Goal: Task Accomplishment & Management: Manage account settings

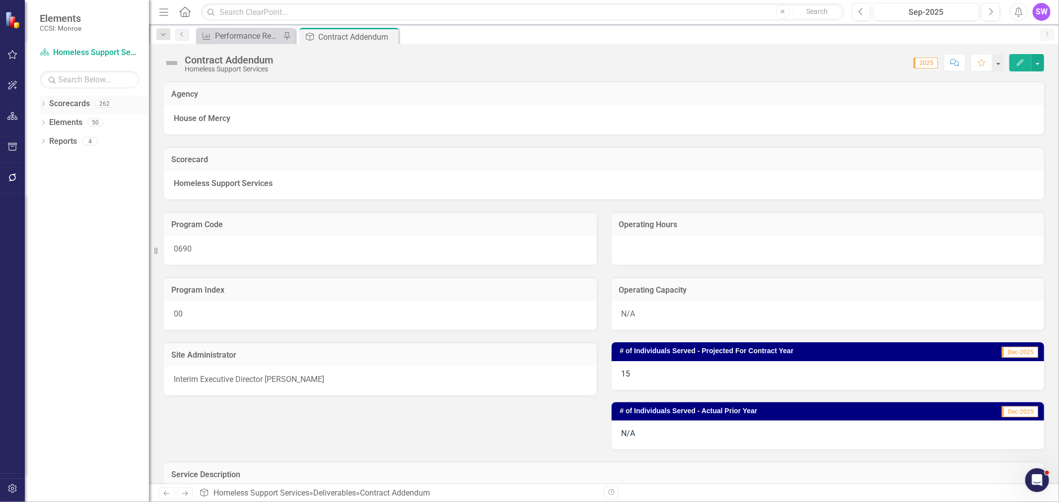
click at [42, 103] on icon "Dropdown" at bounding box center [43, 104] width 7 height 5
click at [45, 119] on div "Dropdown" at bounding box center [48, 123] width 7 height 8
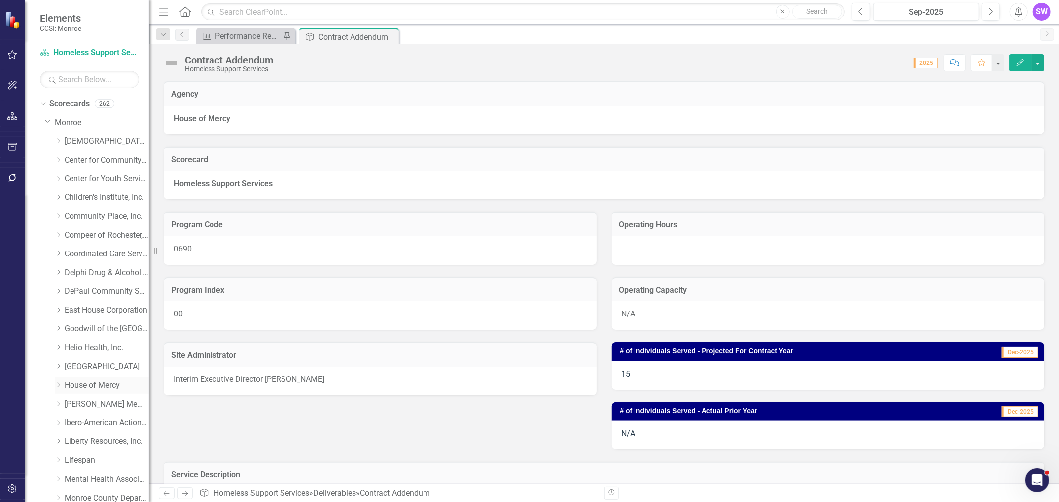
click at [57, 386] on icon "Dropdown" at bounding box center [58, 385] width 7 height 6
click at [82, 385] on link "House of Mercy" at bounding box center [107, 385] width 84 height 11
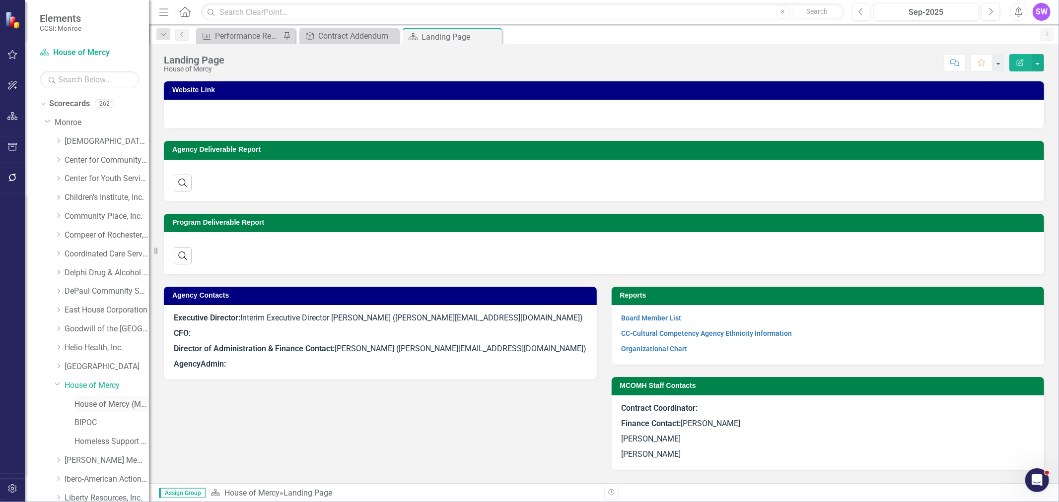
click at [113, 407] on link "House of Mercy (MCOMH Internal)" at bounding box center [111, 404] width 74 height 11
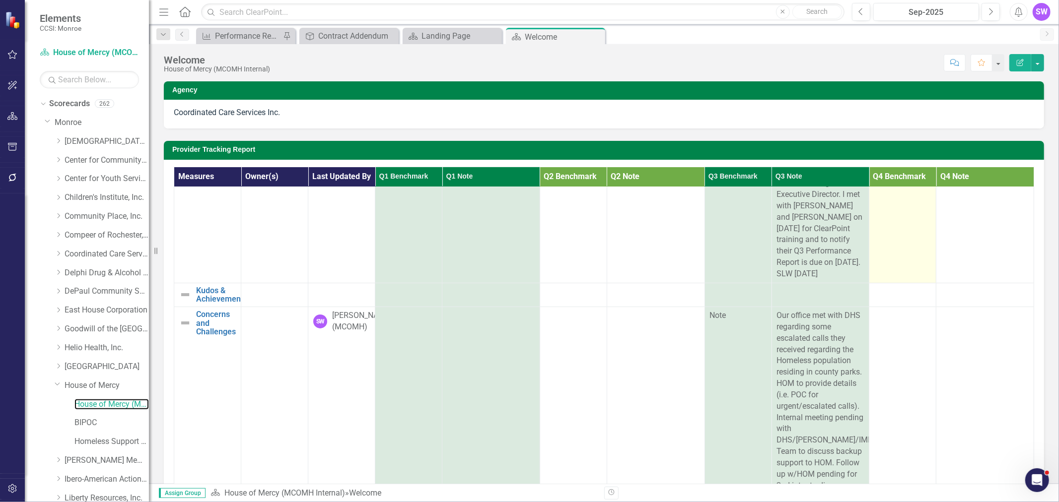
scroll to position [165, 0]
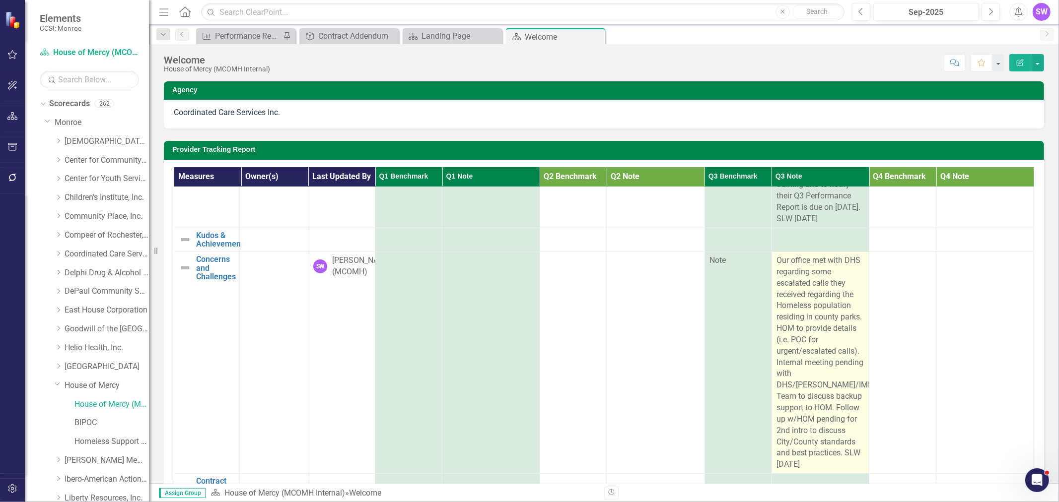
click at [777, 272] on span "Our office met with DHS regarding some escalated calls they received regarding …" at bounding box center [832, 363] width 111 height 214
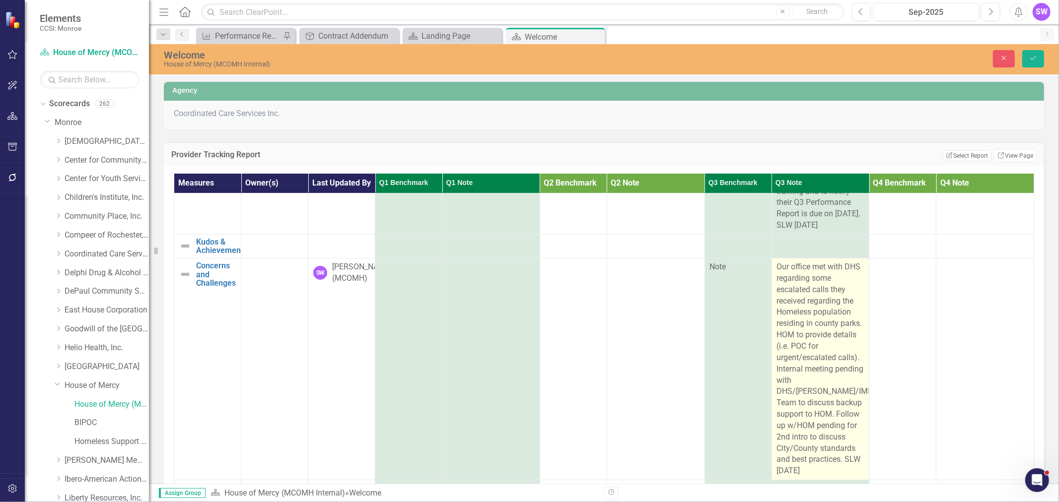
scroll to position [161, 0]
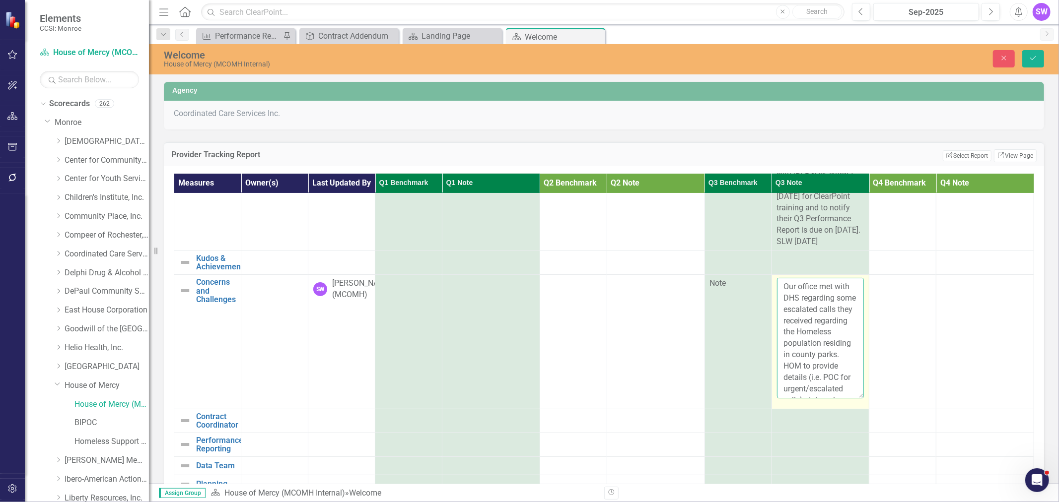
click at [777, 282] on textarea "Our office met with DHS regarding some escalated calls they received regarding …" at bounding box center [820, 338] width 87 height 120
click at [780, 282] on textarea "______________________________________________________Our office met with DHS r…" at bounding box center [820, 338] width 87 height 120
click at [777, 283] on textarea "______________________________________________________Our office met with DHS r…" at bounding box center [820, 338] width 87 height 120
click at [783, 290] on textarea "_ _____________________________________________________Our office met with DHS …" at bounding box center [820, 338] width 87 height 120
paste textarea "818060"
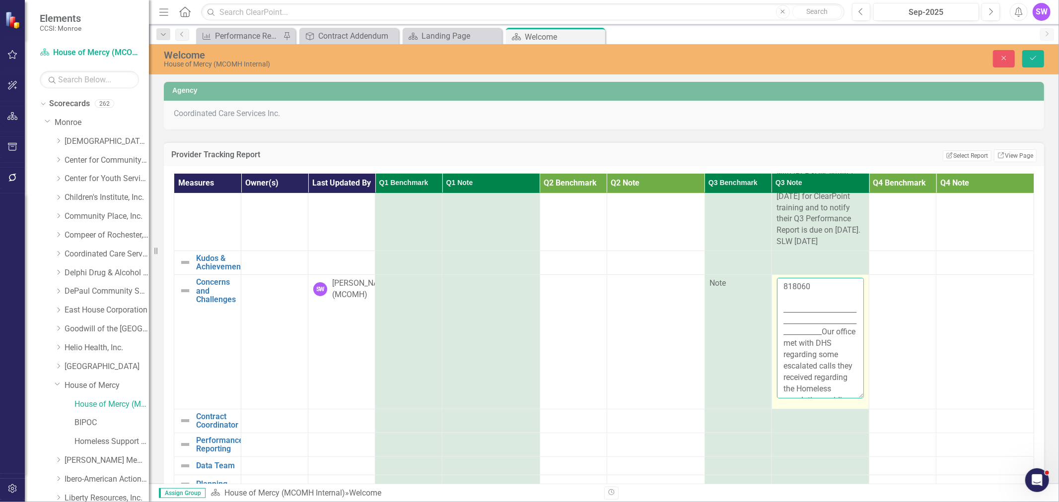
drag, startPoint x: 803, startPoint y: 287, endPoint x: 765, endPoint y: 294, distance: 38.5
click at [772, 294] on td "818060 _____________________________________________________Our office met with…" at bounding box center [821, 342] width 98 height 134
drag, startPoint x: 801, startPoint y: 295, endPoint x: 766, endPoint y: 296, distance: 35.3
click at [772, 296] on td "818060 _____________________________________________________Our office met with…" at bounding box center [821, 342] width 98 height 134
click at [786, 288] on textarea "_____________________________________________________Our office met with DHS re…" at bounding box center [820, 338] width 87 height 120
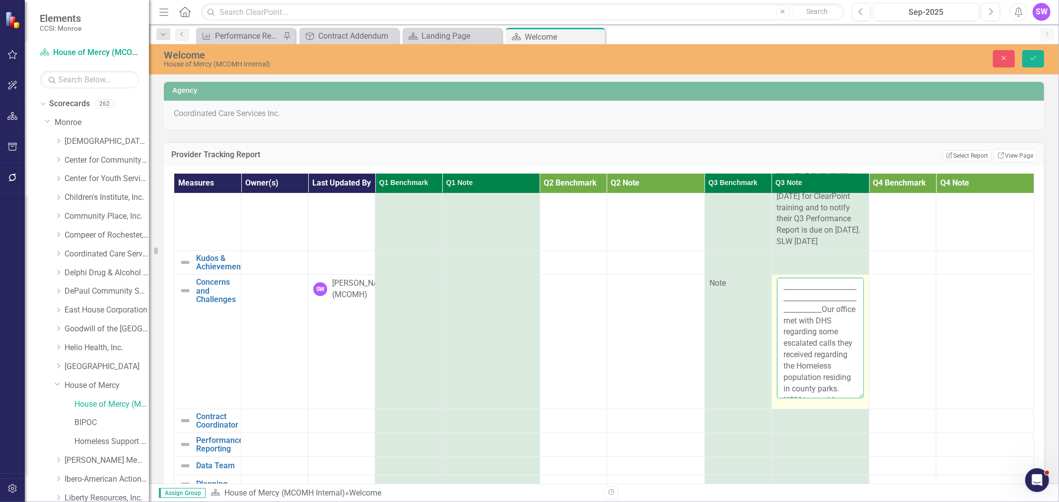
paste textarea "County Escalation Calls - Request coming from [GEOGRAPHIC_DATA]"
click at [790, 299] on textarea "County Escalation Calls - Request coming from [GEOGRAPHIC_DATA] _______________…" at bounding box center [820, 338] width 87 height 120
click at [777, 286] on textarea "County Escalation Calls - Request coming from [GEOGRAPHIC_DATA] _______________…" at bounding box center [820, 338] width 87 height 120
click at [840, 311] on textarea "MCOMH, DHS and IMPACT develop a County Escalation Calls - Request coming from C…" at bounding box center [820, 338] width 87 height 120
click at [777, 285] on textarea "MCOMH, DHS and IMPACT develop a County Escalation process for County Parks call…" at bounding box center [820, 338] width 87 height 120
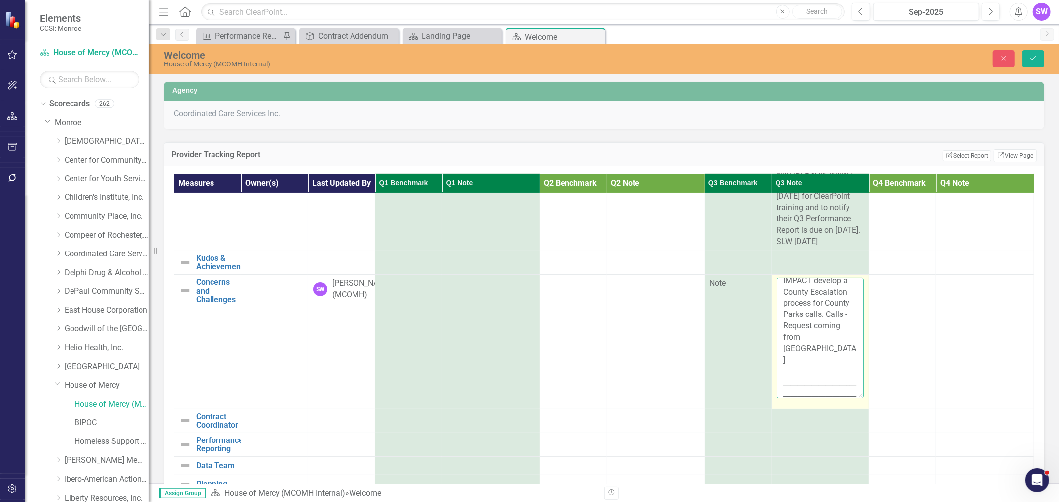
scroll to position [55, 0]
click at [810, 326] on textarea "2nd Meeting. MCOMH, DHS and IMPACT develop a County Escalation process for Coun…" at bounding box center [820, 338] width 87 height 120
click at [793, 303] on textarea "2nd Meeting. MCOMH, DHS and IMPACT develop a County Escalation process for Coun…" at bounding box center [820, 338] width 87 height 120
click at [796, 296] on textarea "2nd Meeting. MCOMH, DHS and IMPACT develop a County Escalation process for Coun…" at bounding box center [820, 338] width 87 height 120
click at [834, 308] on textarea "2nd Meeting. MCOMH, DHS and IMPACT develop a County Escalation process for Coun…" at bounding box center [820, 338] width 87 height 120
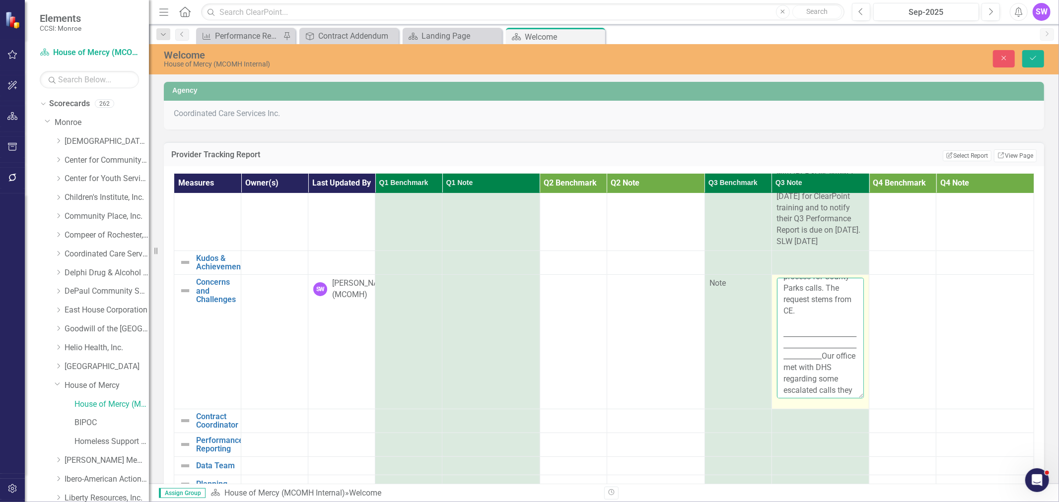
paste textarea "County Escalation Calls - Request coming from [GEOGRAPHIC_DATA]"
click at [782, 325] on textarea "2nd Meeting. MCOMH, DHS and IMPACT develop a County Escalation process for Coun…" at bounding box center [820, 338] width 87 height 120
paste textarea "Dr. A stated the City and County created an MOU to provide support to the unhou…"
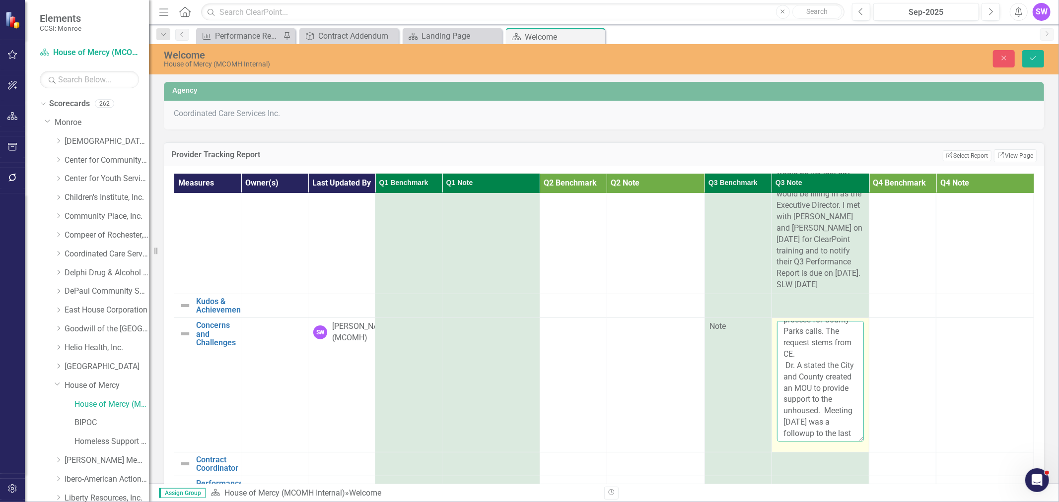
click at [777, 378] on textarea "2nd Meeting. MCOMH, DHS and IMPACT develop a County Escalation process for Coun…" at bounding box center [820, 381] width 87 height 120
click at [833, 371] on textarea "2nd Meeting. MCOMH, DHS and IMPACT develop a County Escalation process for Coun…" at bounding box center [820, 381] width 87 height 120
drag, startPoint x: 828, startPoint y: 359, endPoint x: 774, endPoint y: 382, distance: 59.2
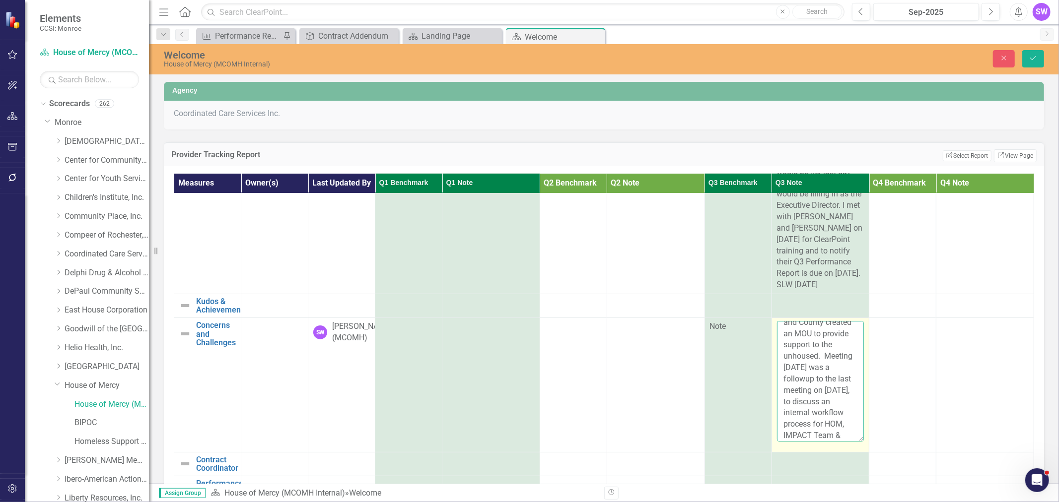
click at [777, 382] on textarea "2nd Meeting. MCOMH, DHS and IMPACT develop a County Escalation process for Coun…" at bounding box center [820, 381] width 87 height 120
click at [799, 379] on textarea "2nd Meeting. MCOMH, DHS and IMPACT develop a County Escalation process for Coun…" at bounding box center [820, 381] width 87 height 120
click at [801, 378] on textarea "2nd Meeting. MCOMH, DHS and IMPACT develop a County Escalation process for Coun…" at bounding box center [820, 381] width 87 height 120
click at [803, 404] on textarea "2nd Meeting. MCOMH, DHS and IMPACT develop a County Escalation process for Coun…" at bounding box center [820, 381] width 87 height 120
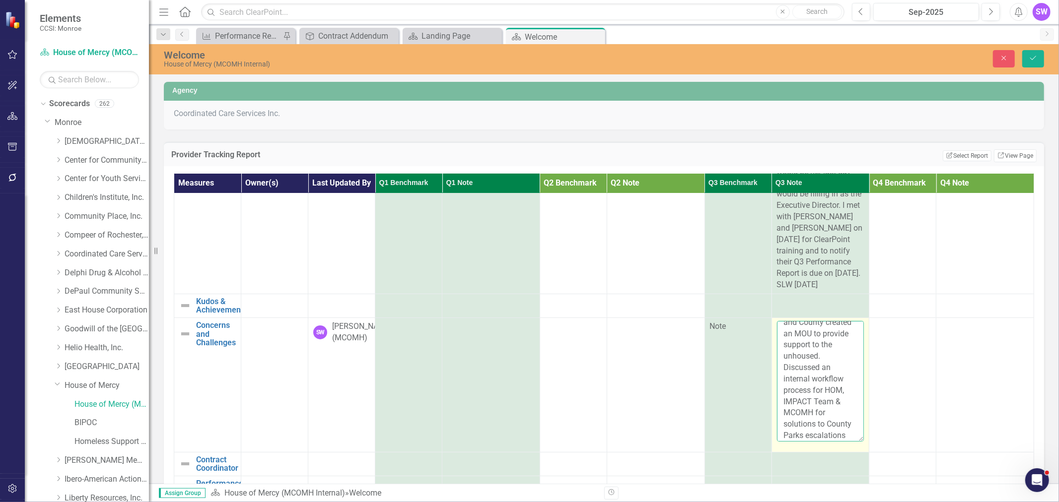
click at [801, 403] on textarea "2nd Meeting. MCOMH, DHS and IMPACT develop a County Escalation process for Coun…" at bounding box center [820, 381] width 87 height 120
click at [805, 401] on textarea "2nd Meeting. MCOMH, DHS and IMPACT develop a County Escalation process for Coun…" at bounding box center [820, 381] width 87 height 120
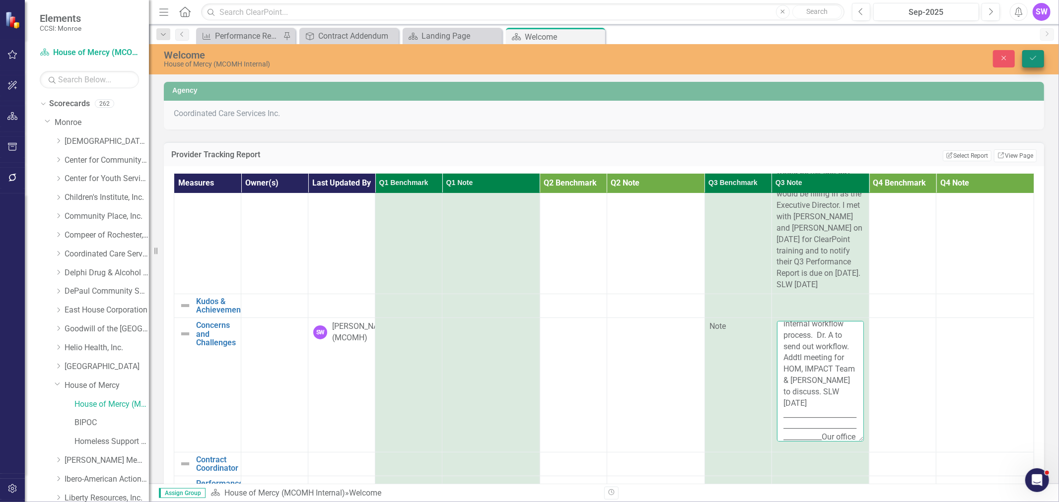
type textarea "2nd Meeting. MCOMH, DHS and IMPACT develop a County Escalation process for Coun…"
click at [1039, 60] on button "Save" at bounding box center [1033, 58] width 22 height 17
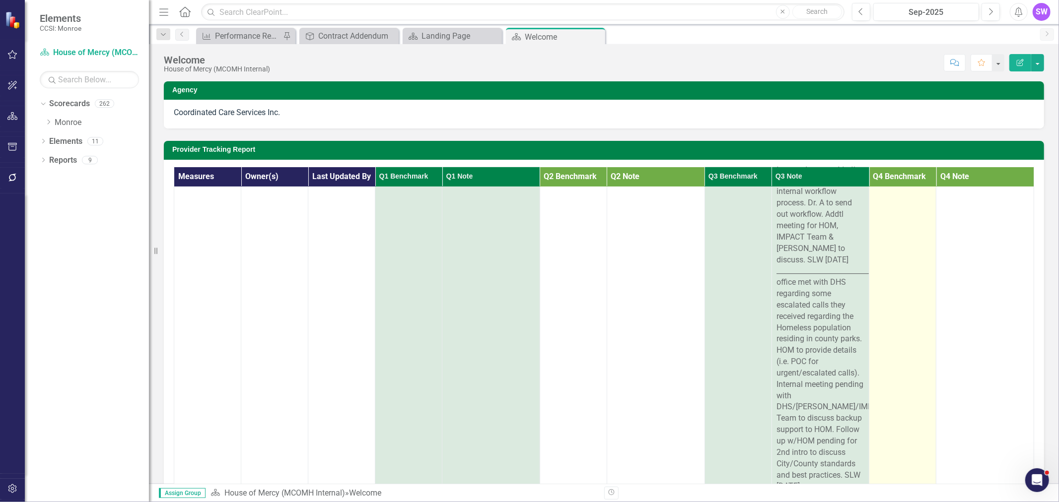
scroll to position [343, 0]
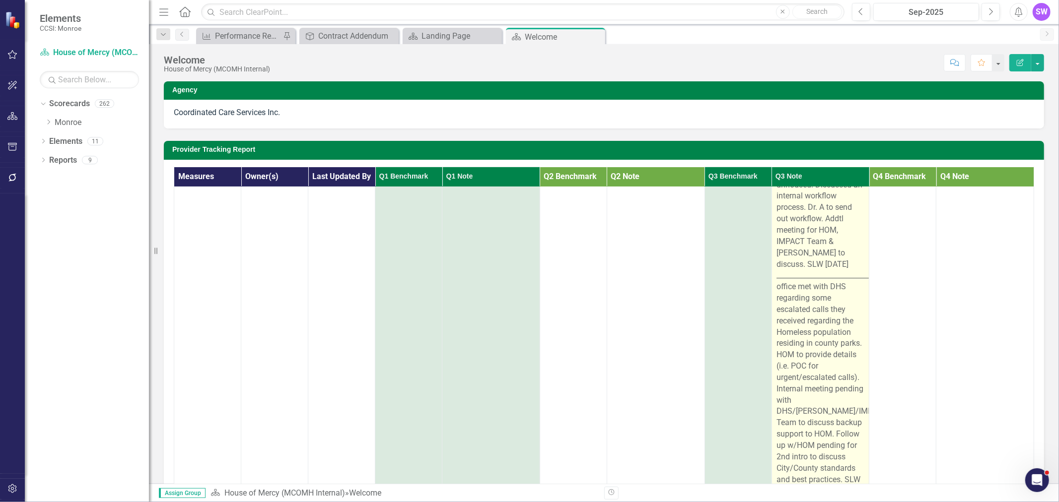
click at [821, 331] on span "2nd Meeting. MCOMH, DHS and IMPACT develop a County Escalation process for Coun…" at bounding box center [875, 287] width 197 height 418
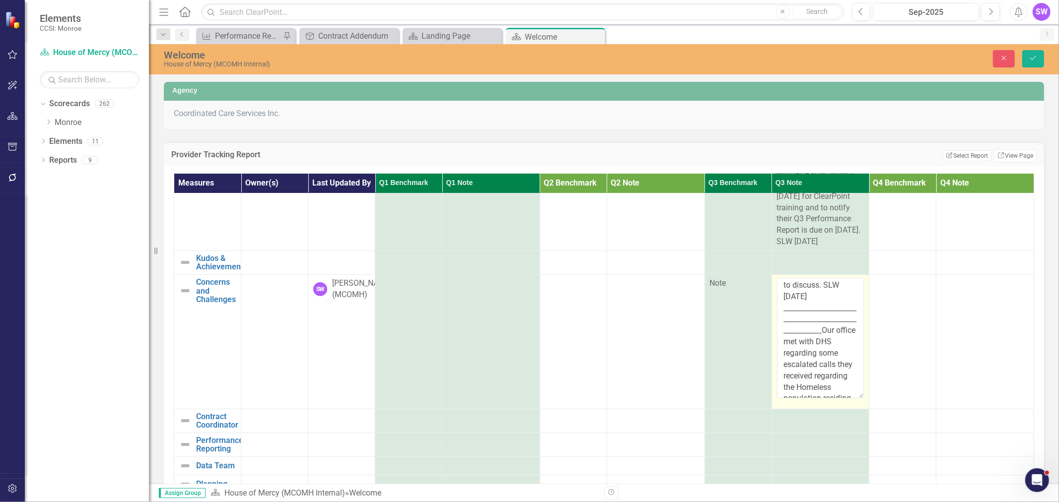
scroll to position [224, 0]
click at [1038, 51] on button "Save" at bounding box center [1033, 58] width 22 height 17
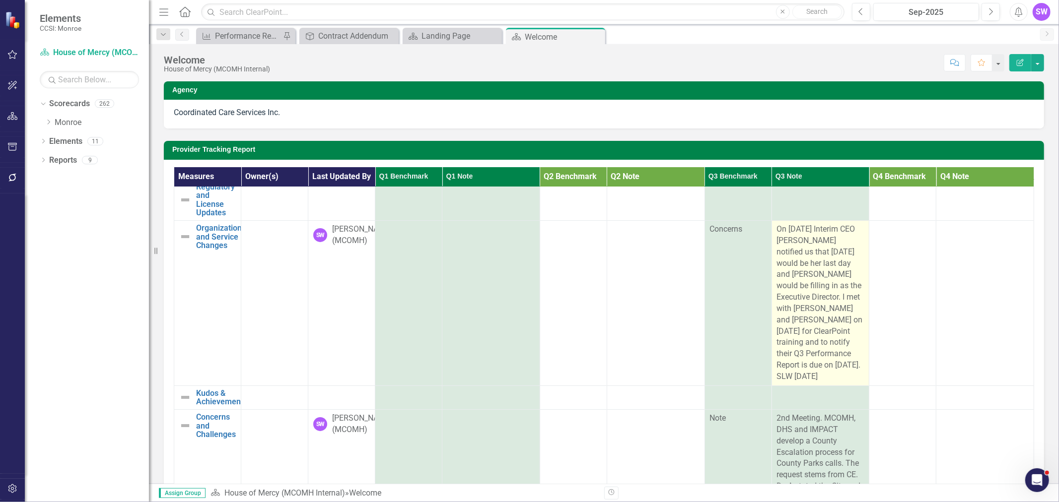
scroll to position [0, 0]
